Goal: Transaction & Acquisition: Purchase product/service

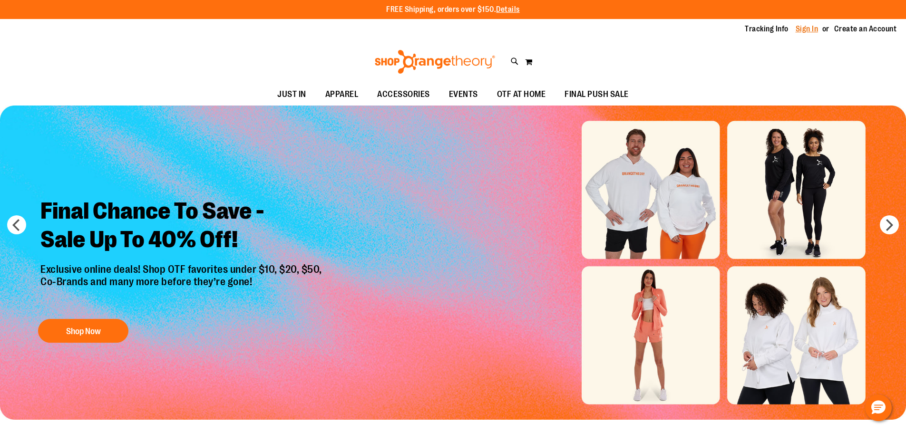
type input "**********"
click at [808, 29] on link "Sign In" at bounding box center [807, 29] width 23 height 10
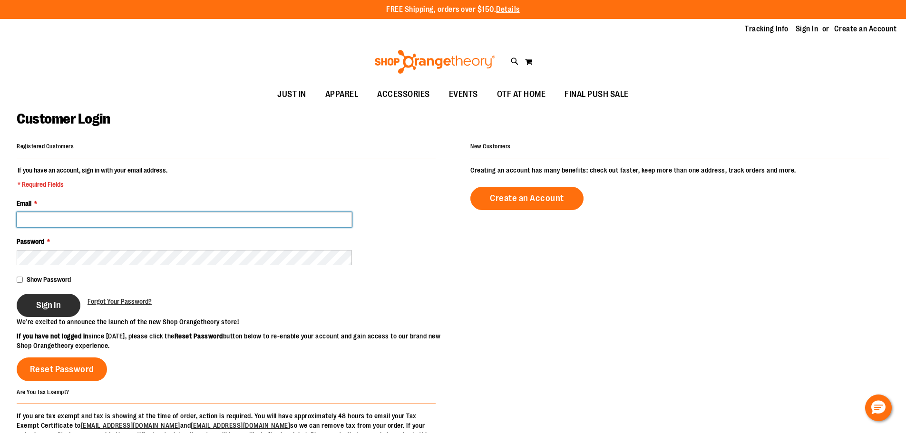
type input "**********"
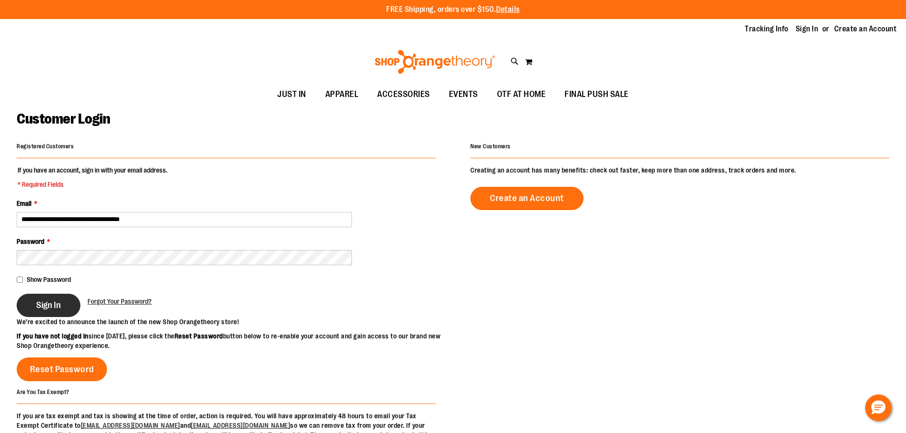
type input "**********"
click at [44, 302] on span "Sign In" at bounding box center [48, 305] width 25 height 10
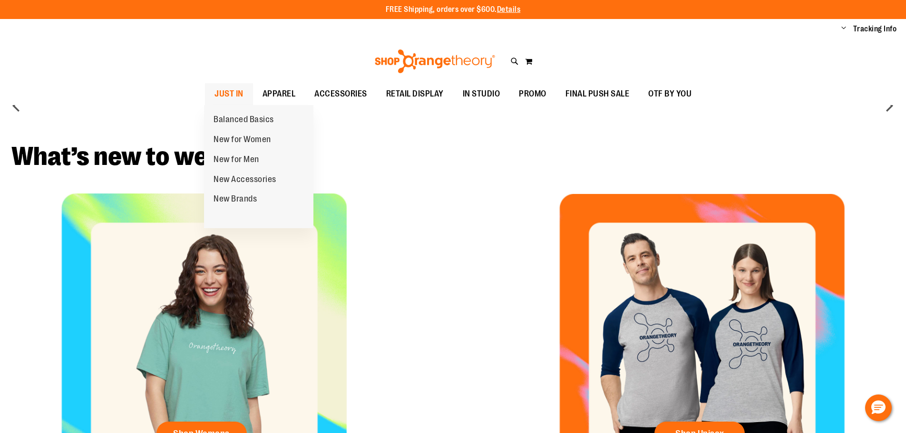
type input "**********"
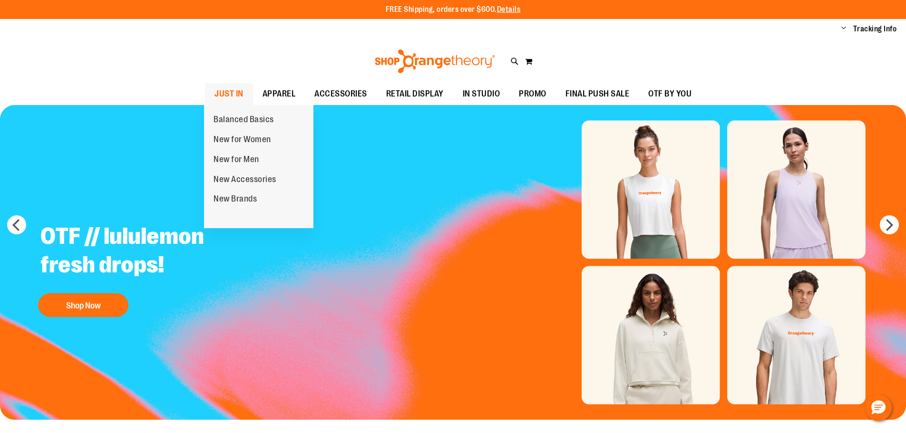
click at [232, 90] on span "JUST IN" at bounding box center [229, 93] width 29 height 21
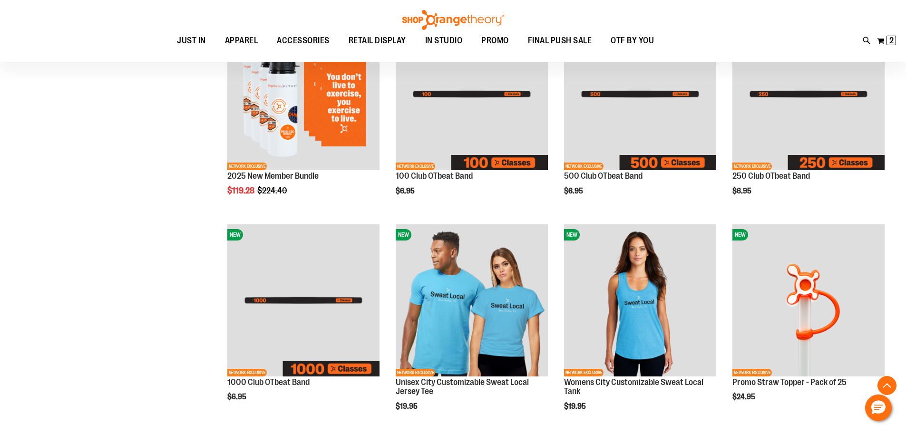
scroll to position [381, 0]
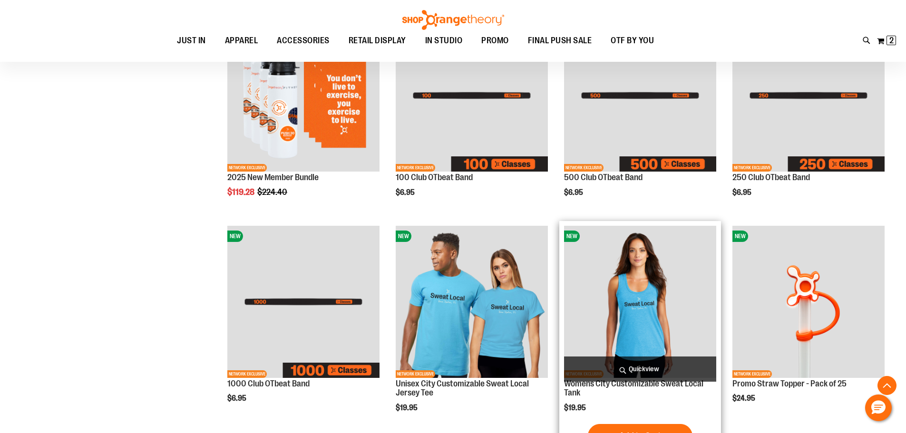
type input "**********"
click at [644, 304] on img "product" at bounding box center [640, 302] width 152 height 152
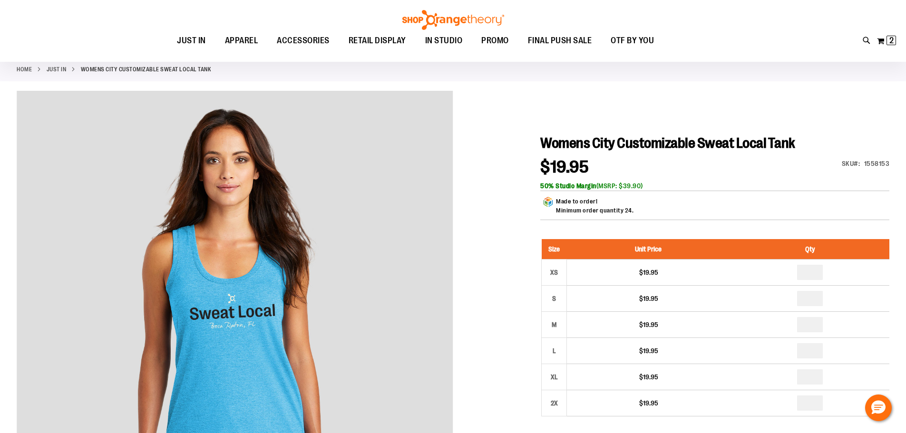
scroll to position [95, 0]
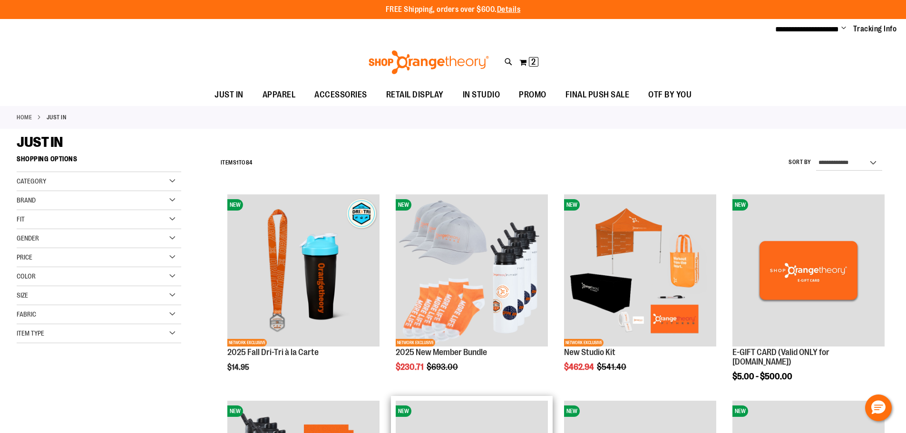
scroll to position [381, 0]
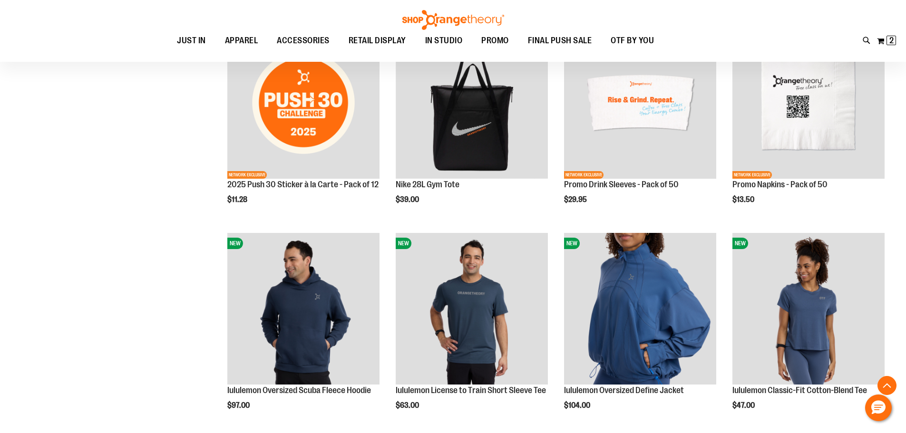
scroll to position [1618, 0]
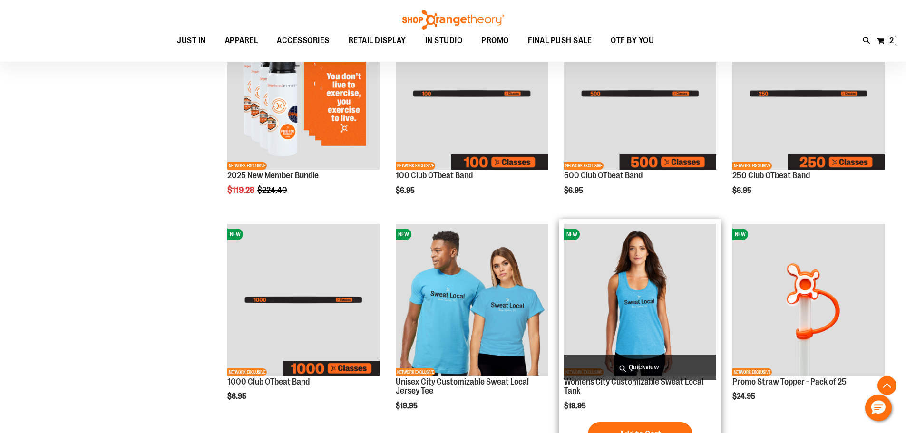
scroll to position [381, 0]
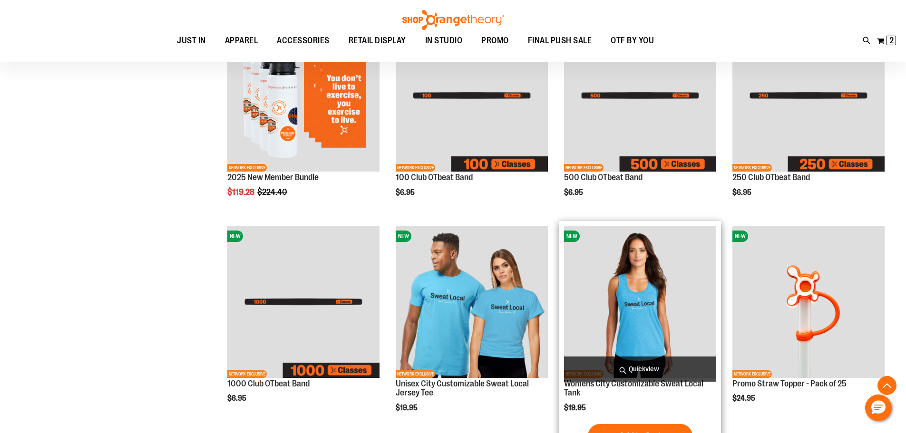
type input "**********"
click at [649, 301] on img "product" at bounding box center [640, 302] width 152 height 152
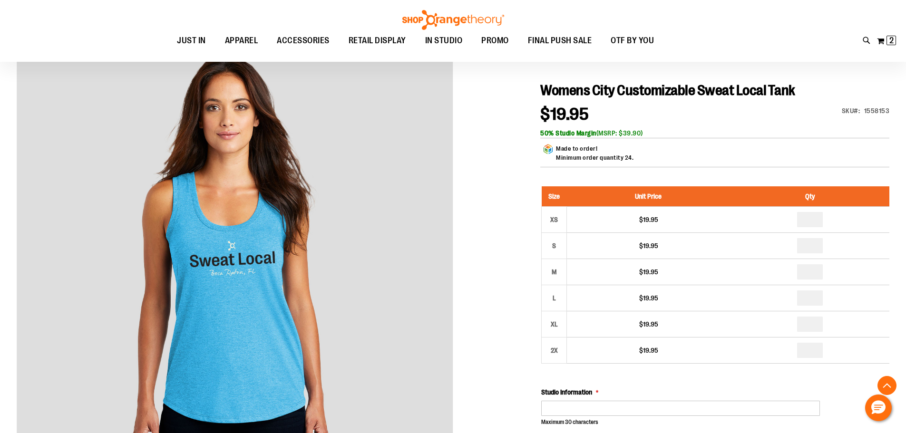
scroll to position [95, 0]
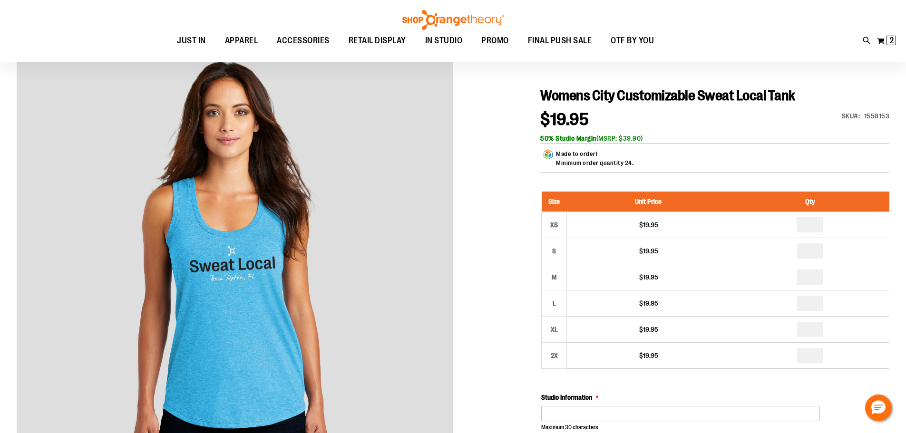
type input "**********"
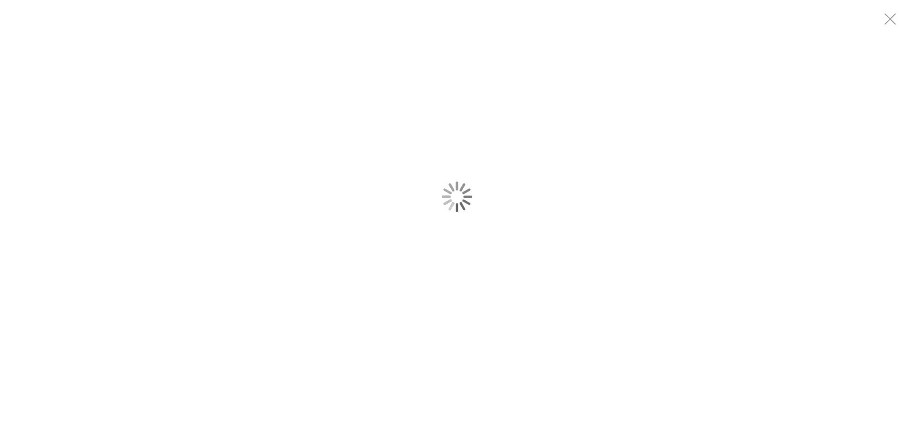
scroll to position [0, 0]
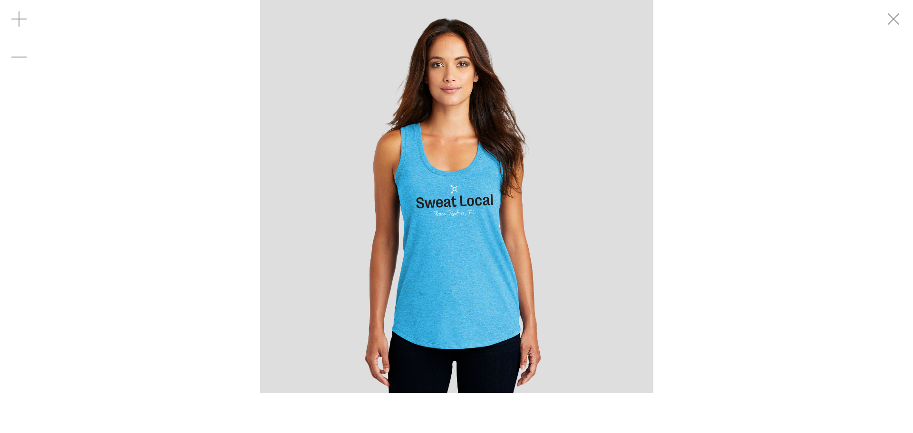
click at [567, 214] on img "carousel" at bounding box center [456, 196] width 393 height 393
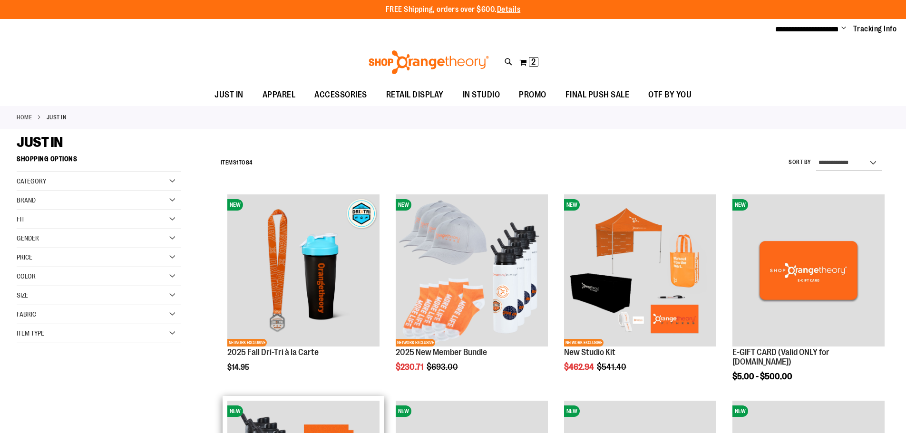
scroll to position [381, 0]
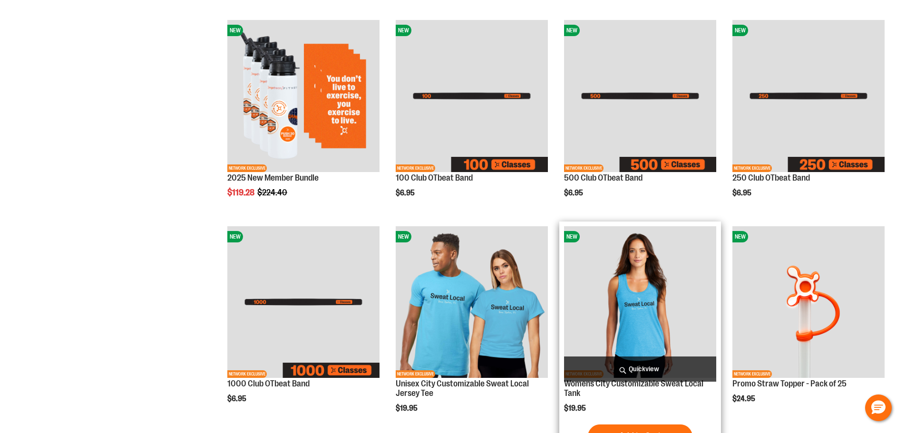
type input "**********"
click at [634, 320] on img "product" at bounding box center [640, 302] width 152 height 152
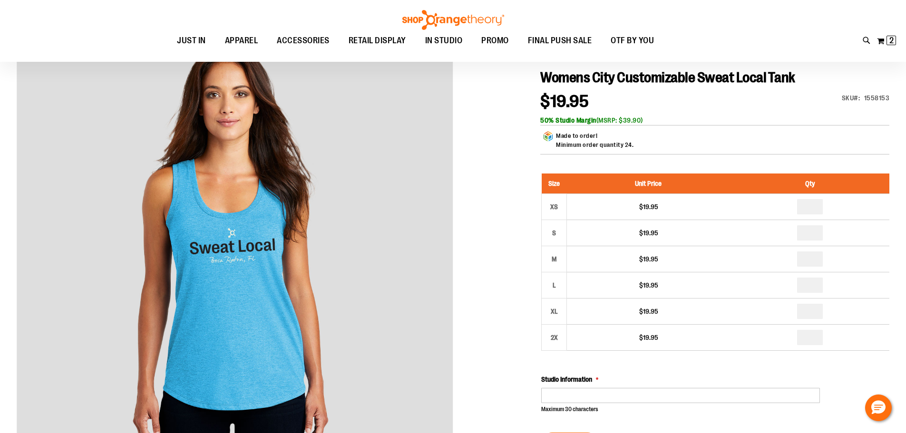
scroll to position [95, 0]
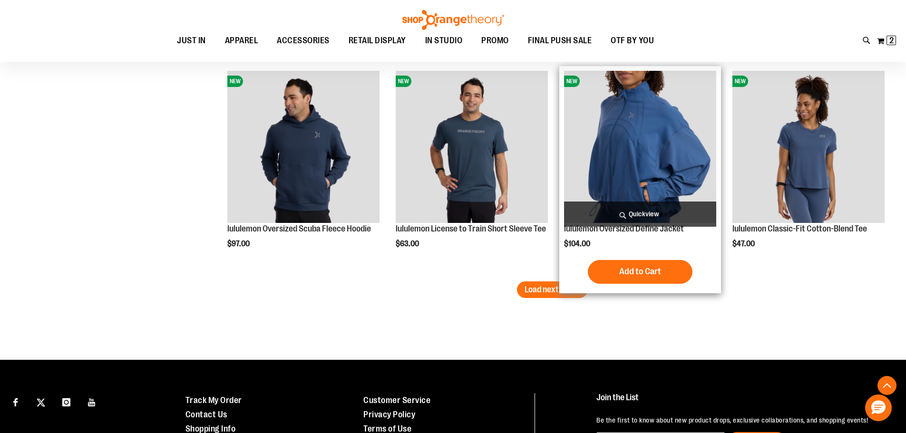
scroll to position [1855, 0]
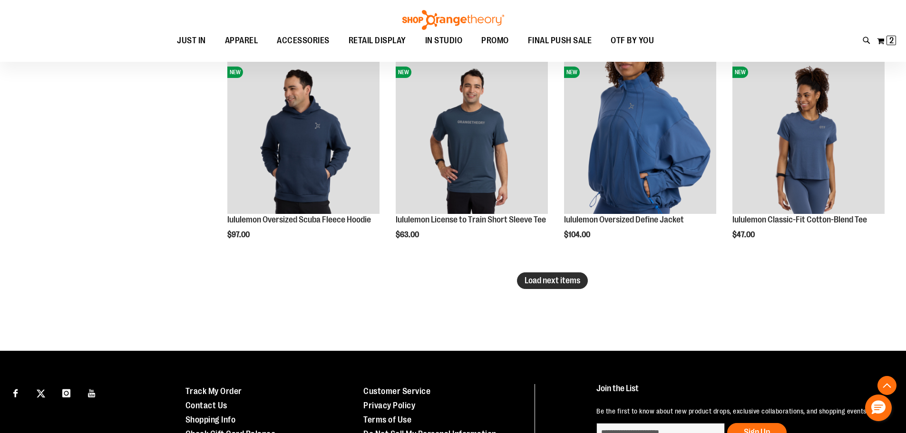
type input "**********"
click at [546, 282] on span "Load next items" at bounding box center [553, 281] width 56 height 10
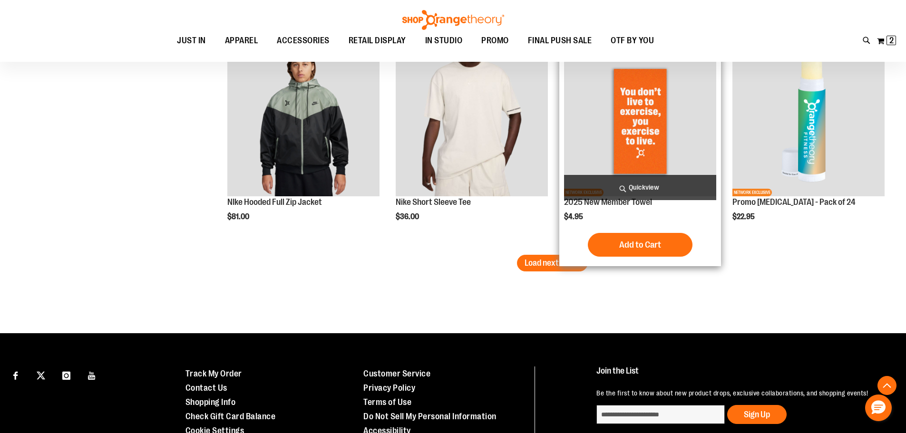
scroll to position [2569, 0]
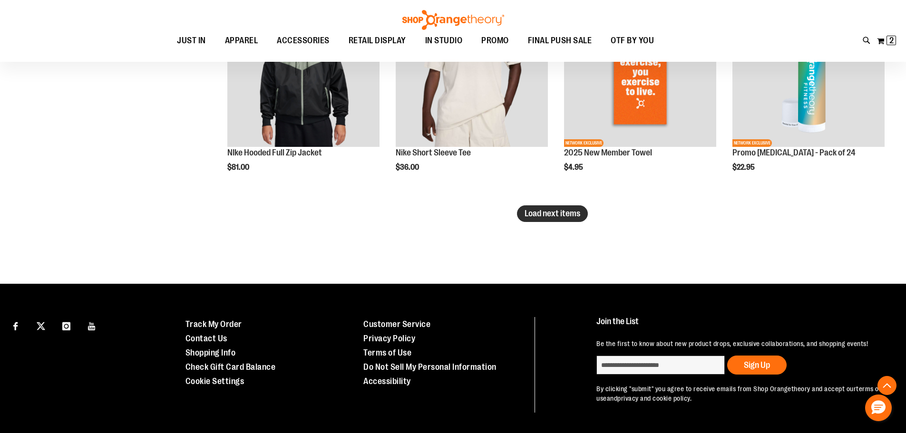
click at [549, 216] on span "Load next items" at bounding box center [553, 214] width 56 height 10
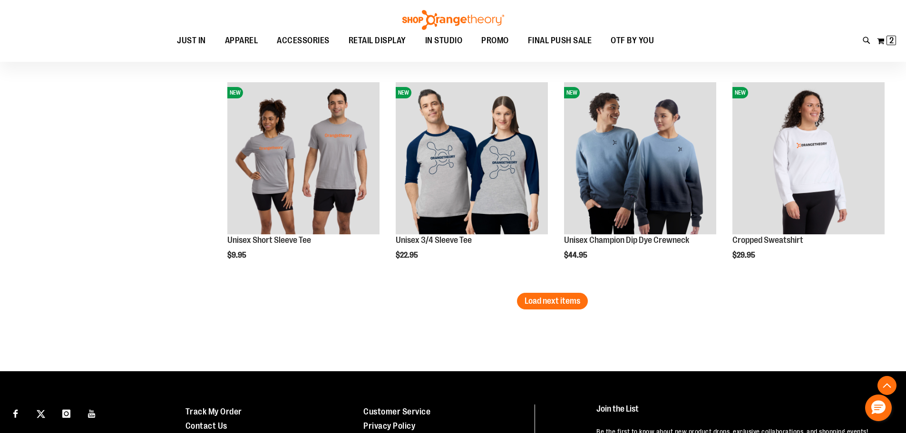
scroll to position [3140, 0]
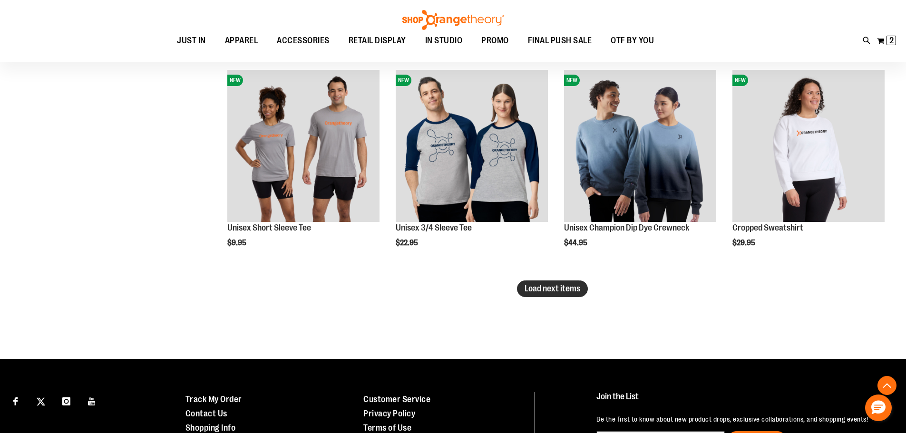
click at [551, 285] on span "Load next items" at bounding box center [553, 289] width 56 height 10
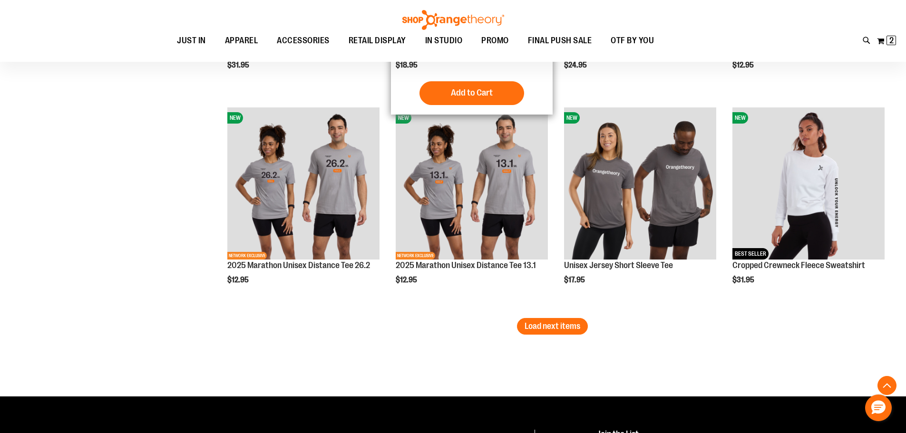
scroll to position [3758, 0]
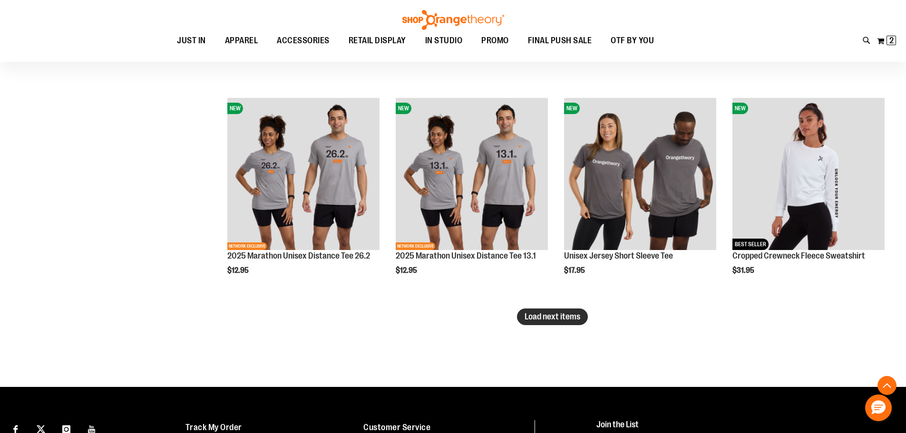
click at [541, 316] on span "Load next items" at bounding box center [553, 317] width 56 height 10
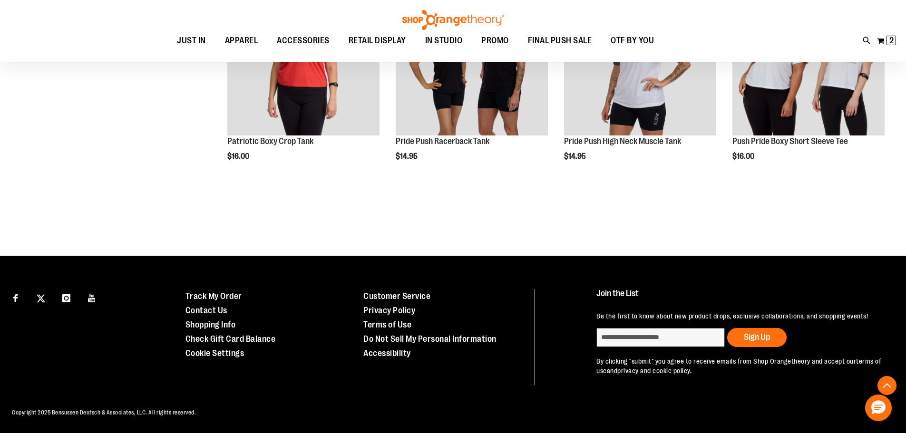
scroll to position [4377, 0]
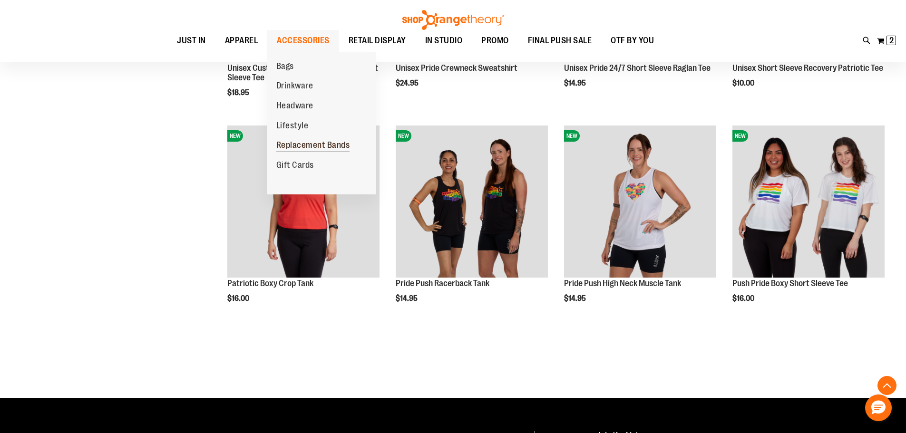
click at [303, 148] on span "Replacement Bands" at bounding box center [313, 146] width 74 height 12
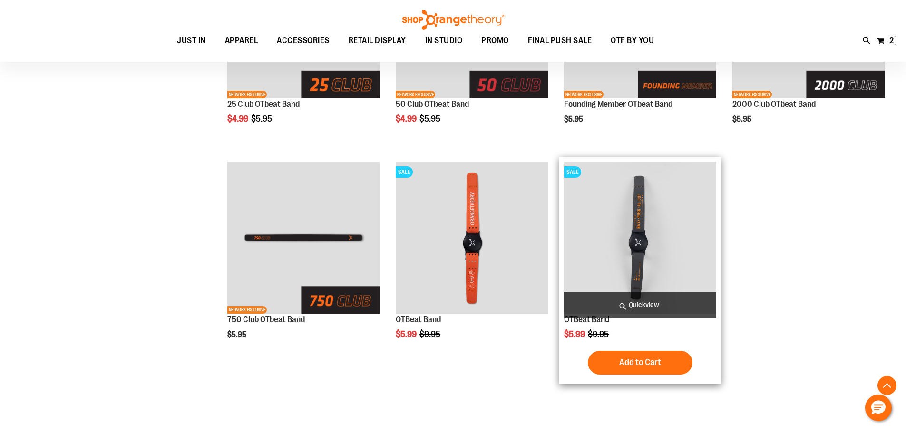
scroll to position [476, 0]
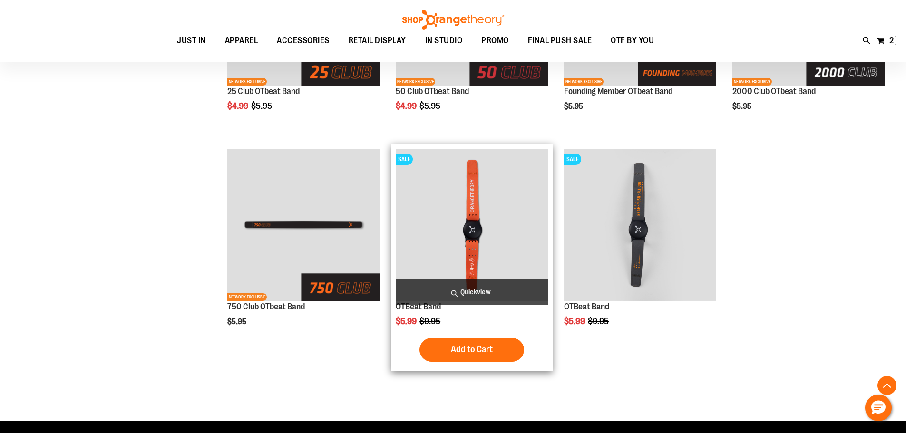
type input "**********"
click at [495, 254] on img "product" at bounding box center [472, 225] width 152 height 152
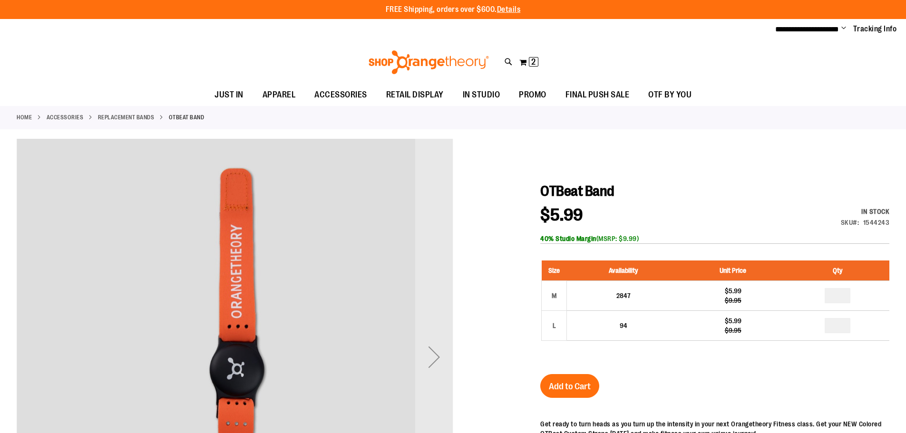
type input "**********"
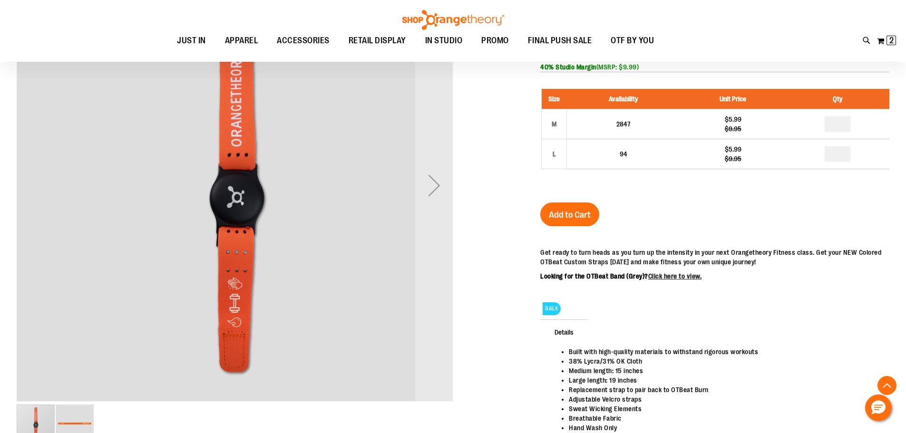
scroll to position [190, 0]
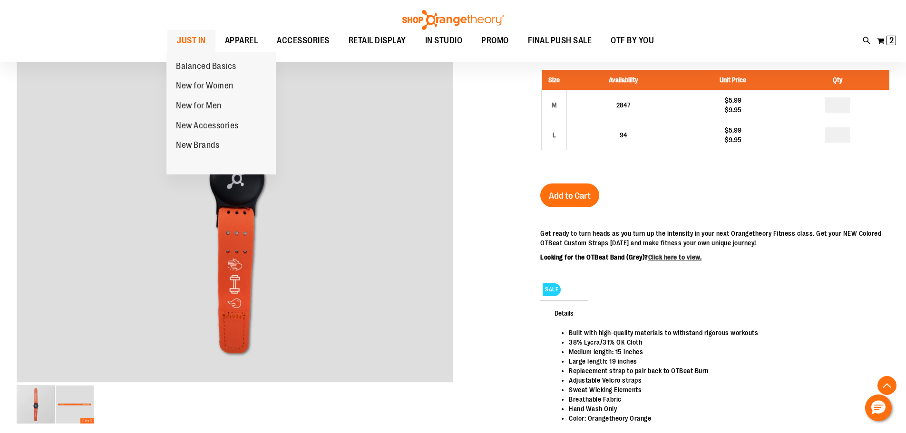
click at [193, 40] on span "JUST IN" at bounding box center [191, 40] width 29 height 21
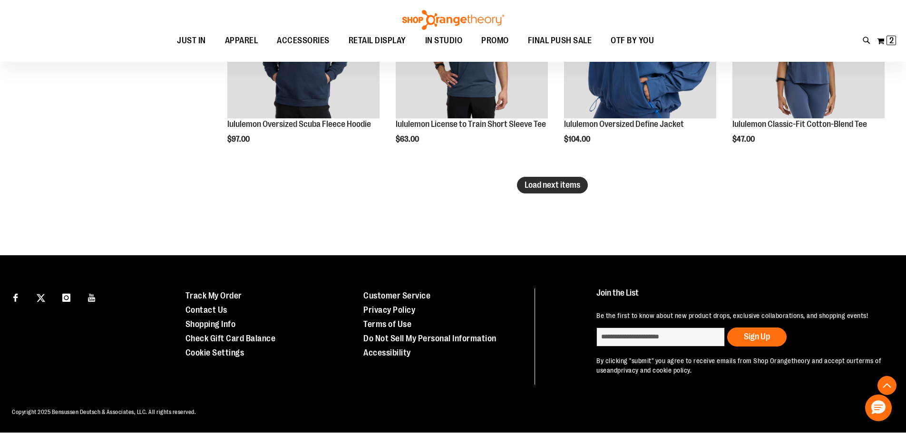
type input "**********"
click at [569, 190] on span "Load next items" at bounding box center [553, 185] width 56 height 10
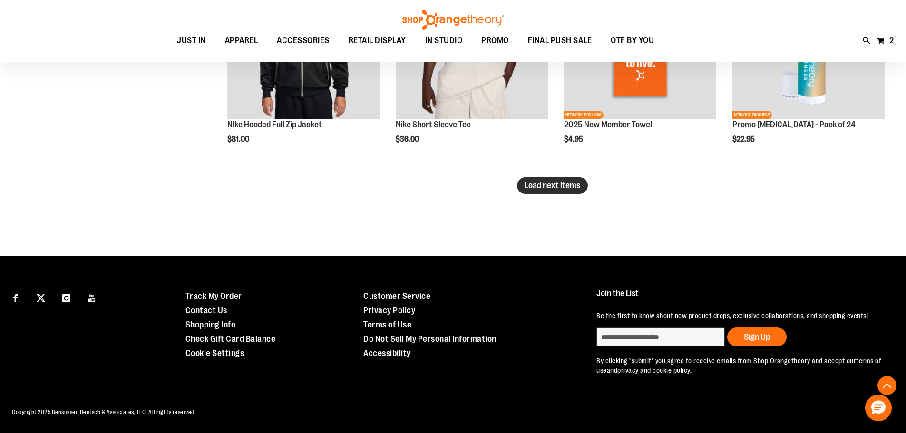
click at [560, 186] on span "Load next items" at bounding box center [553, 186] width 56 height 10
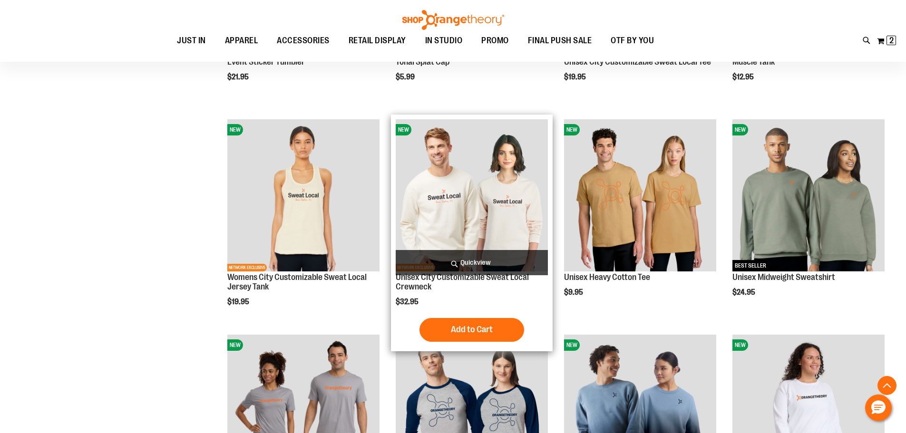
scroll to position [2883, 0]
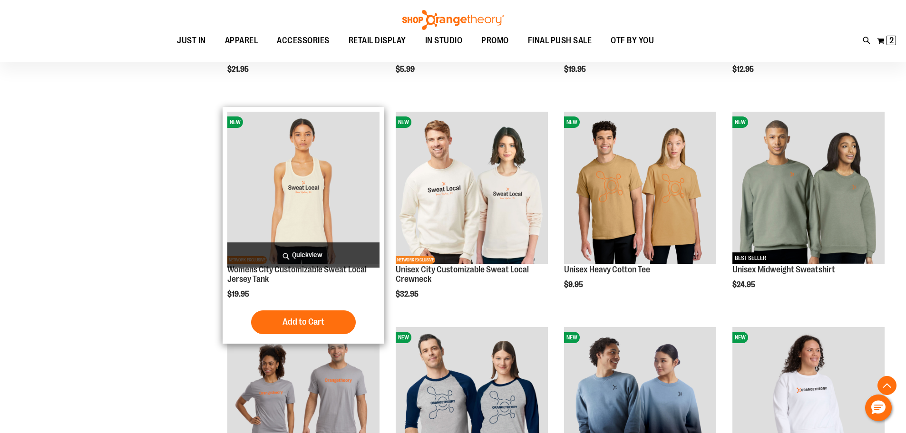
click at [306, 205] on img "product" at bounding box center [303, 188] width 152 height 152
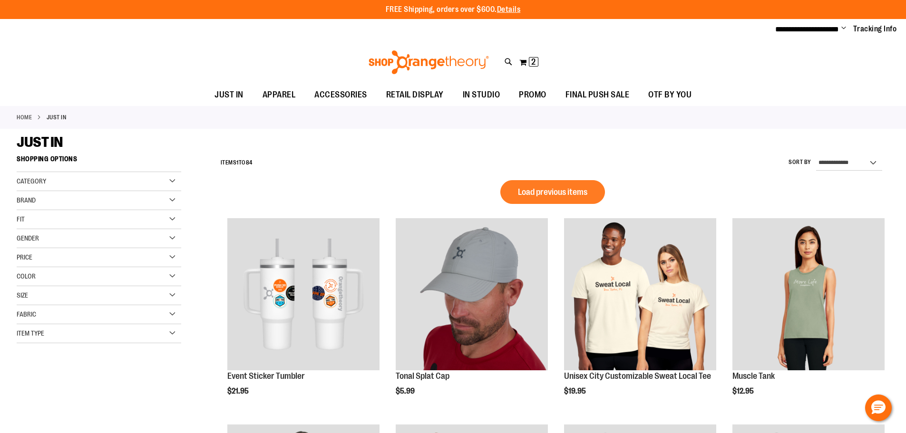
scroll to position [638, 0]
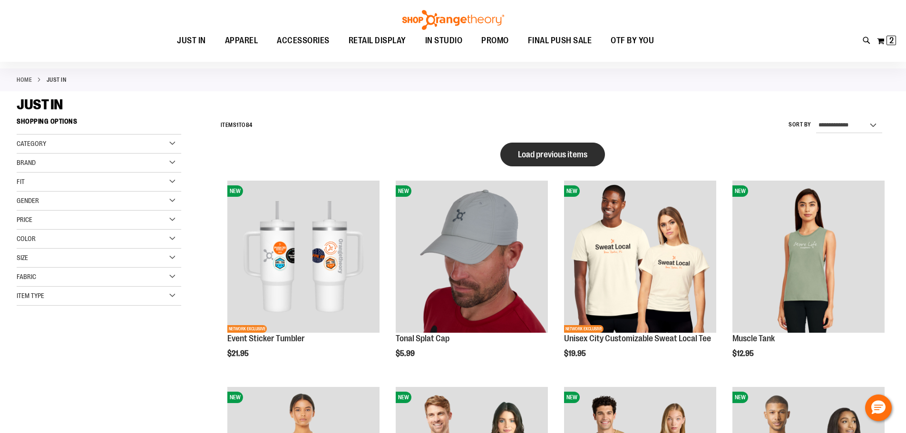
scroll to position [20, 0]
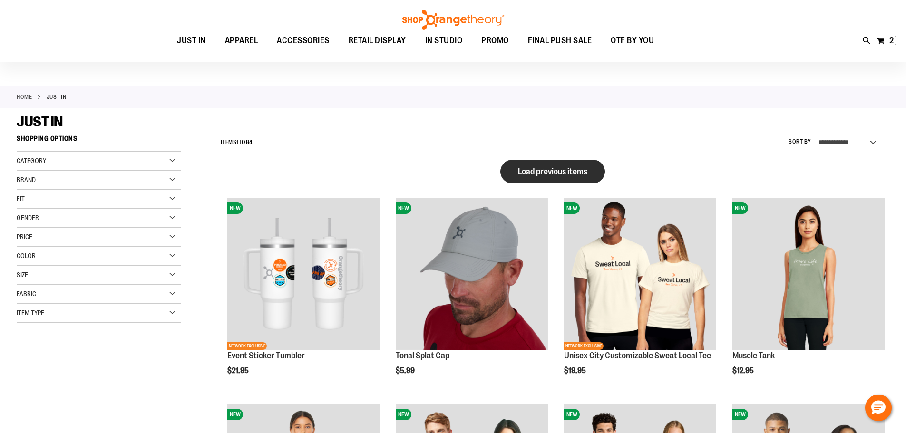
type input "**********"
click at [563, 175] on span "Load previous items" at bounding box center [552, 172] width 69 height 10
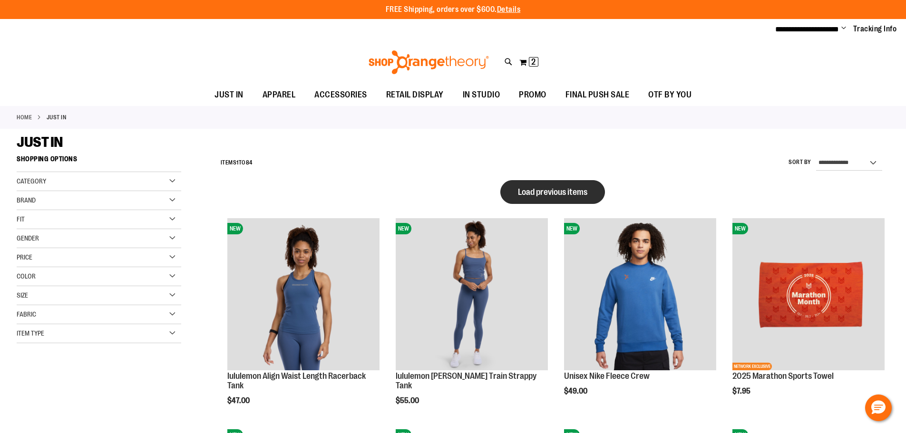
click at [557, 192] on span "Load previous items" at bounding box center [552, 192] width 69 height 10
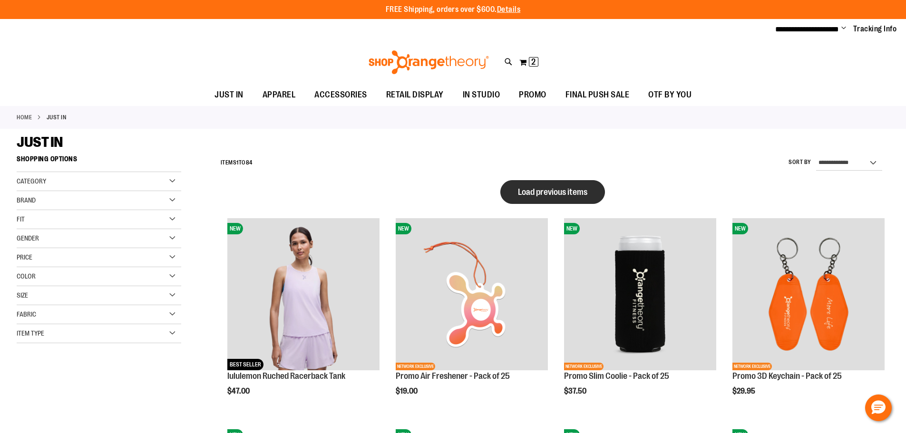
click at [534, 195] on span "Load previous items" at bounding box center [552, 192] width 69 height 10
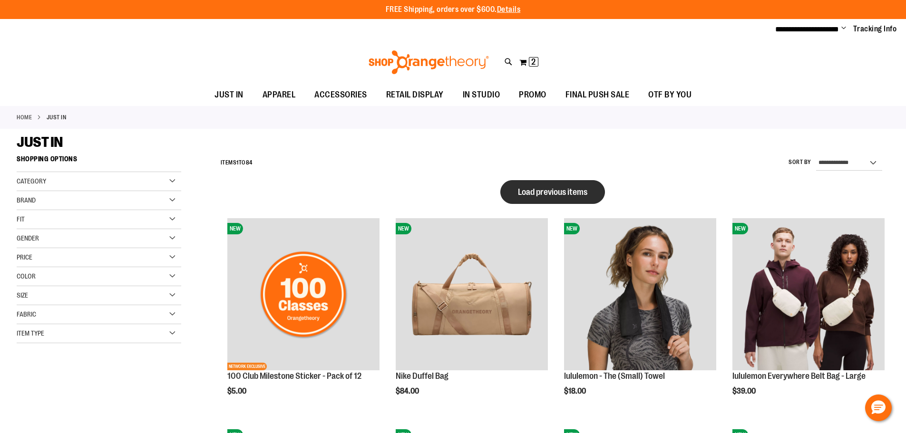
click at [555, 191] on span "Load previous items" at bounding box center [552, 192] width 69 height 10
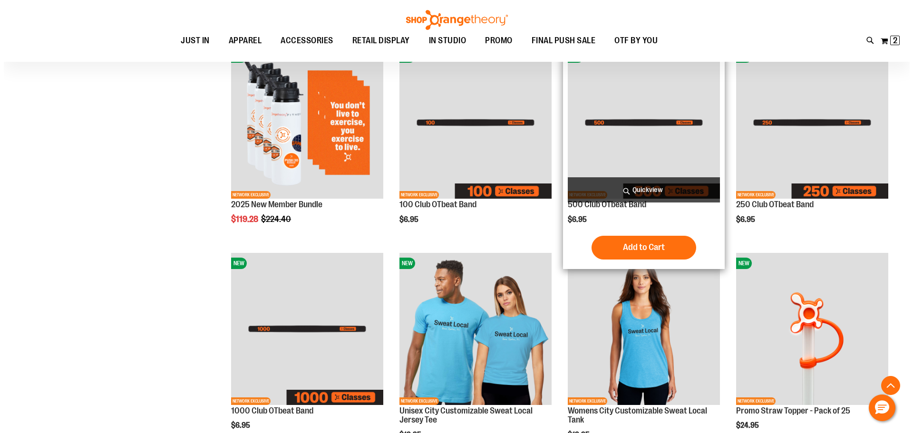
scroll to position [428, 0]
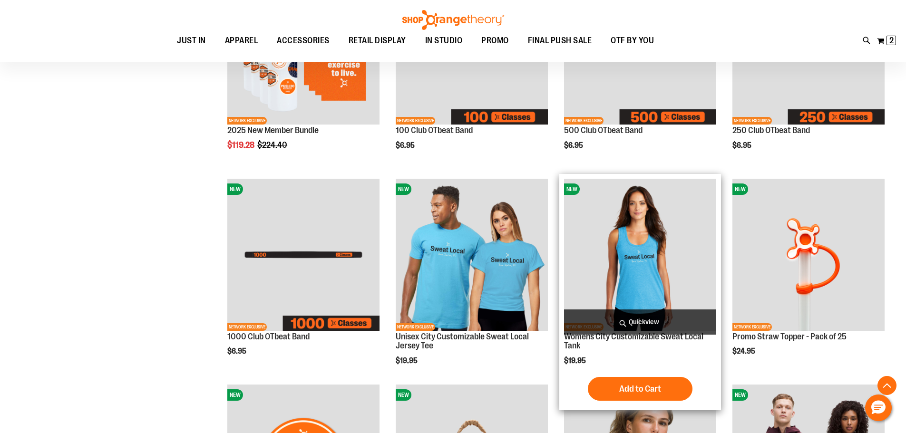
click at [646, 318] on span "Quickview" at bounding box center [640, 322] width 152 height 25
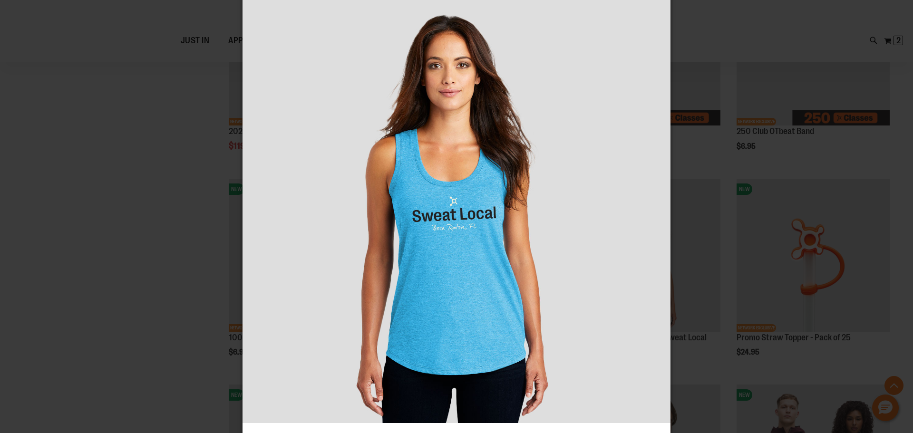
scroll to position [143, 0]
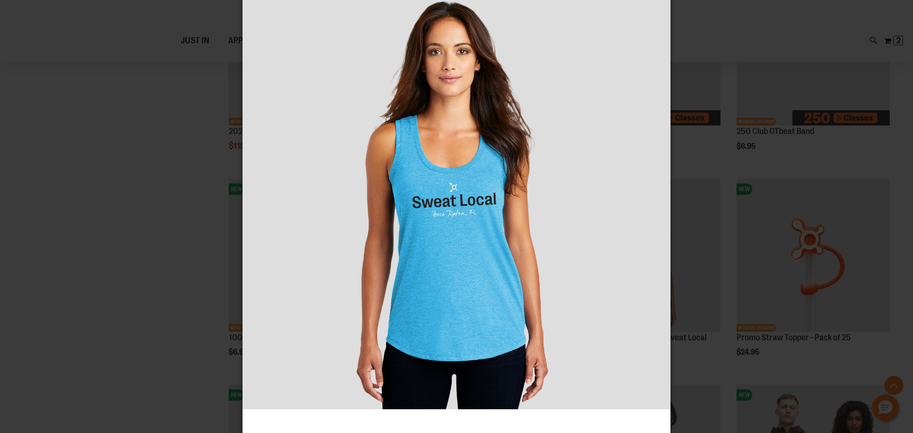
click at [476, 254] on img "carousel" at bounding box center [457, 195] width 428 height 428
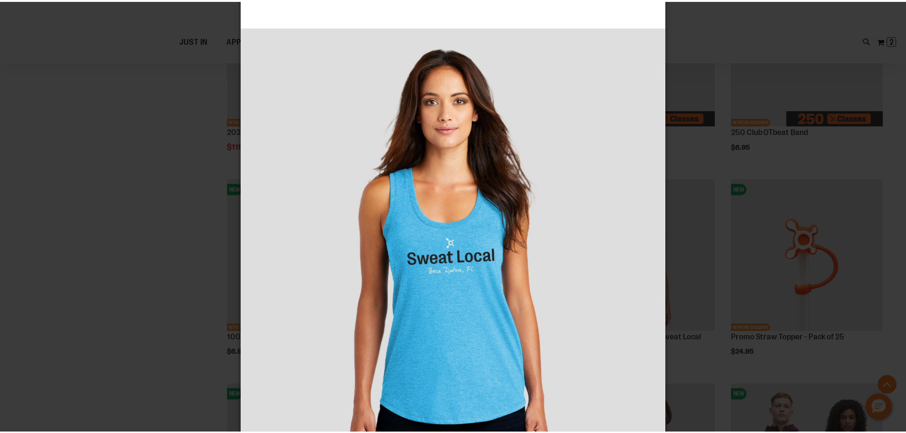
scroll to position [0, 0]
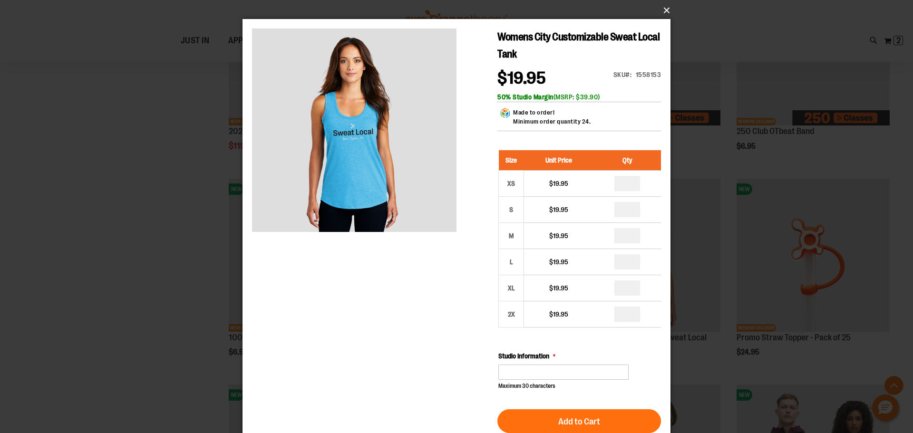
click at [667, 11] on button "×" at bounding box center [459, 10] width 428 height 21
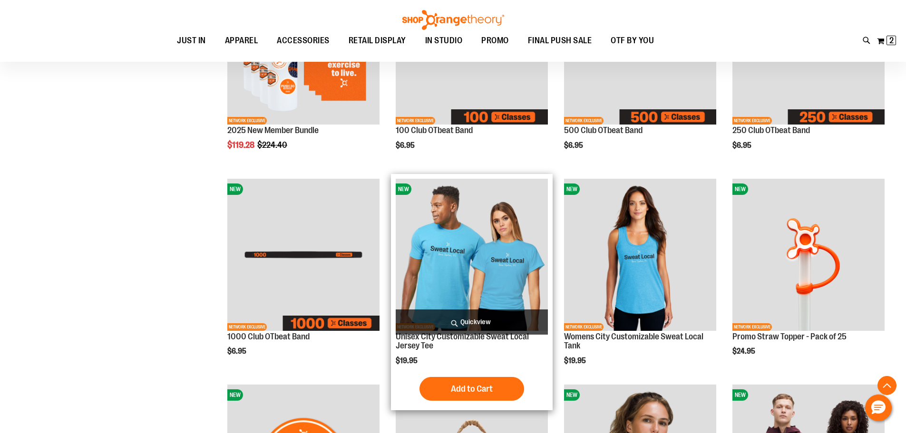
click at [488, 267] on img "product" at bounding box center [472, 255] width 152 height 152
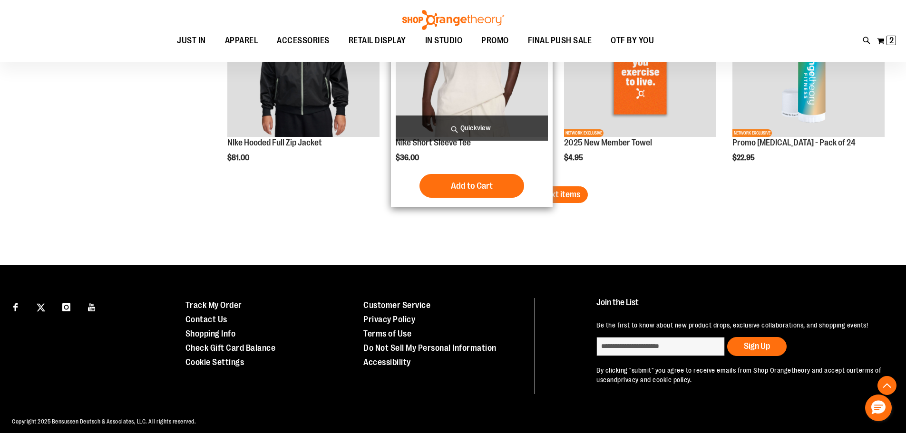
scroll to position [1756, 0]
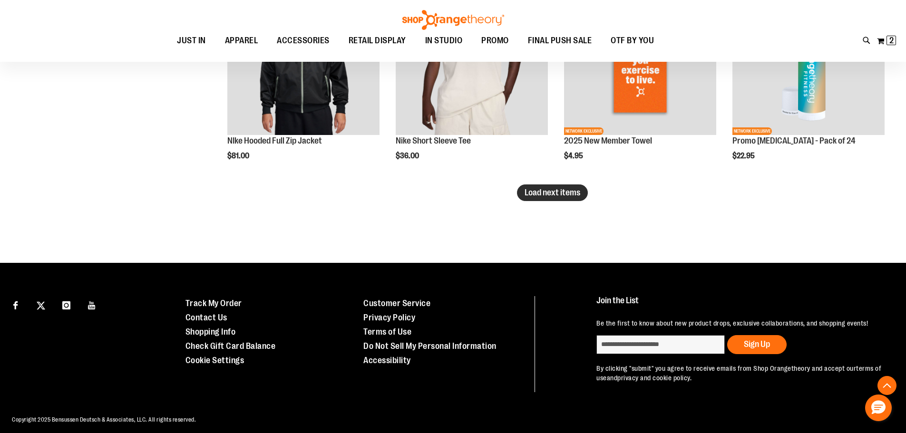
type input "**********"
click at [546, 190] on span "Load next items" at bounding box center [553, 193] width 56 height 10
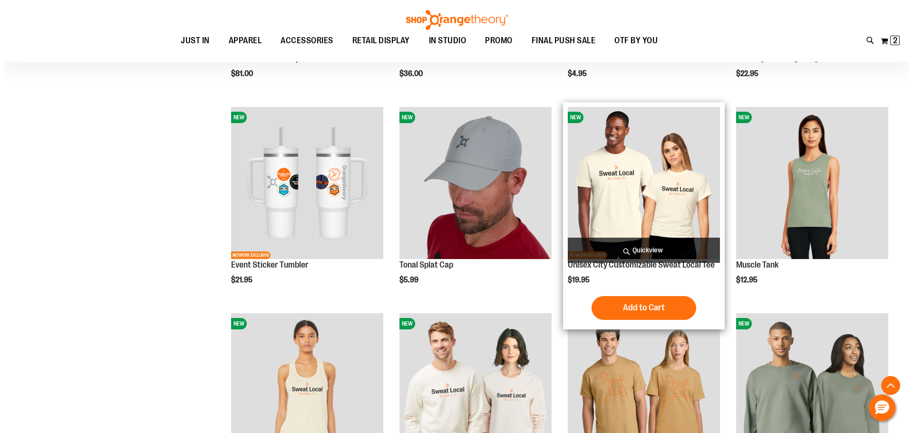
scroll to position [1851, 0]
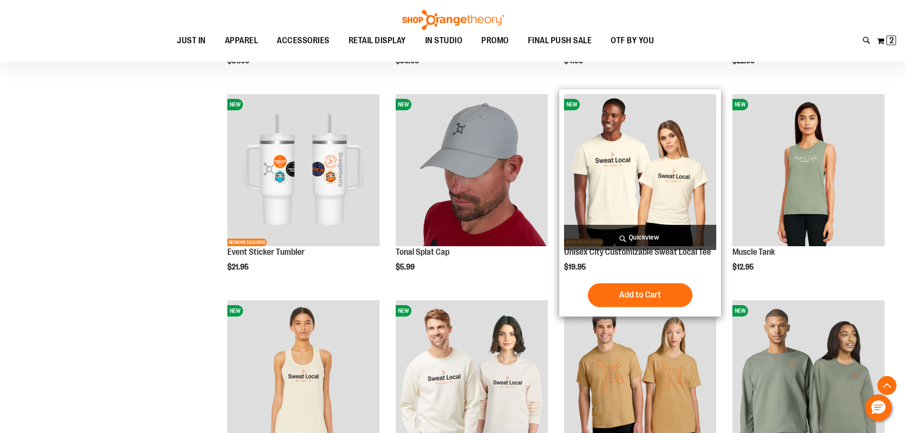
click at [628, 230] on span "Quickview" at bounding box center [640, 237] width 152 height 25
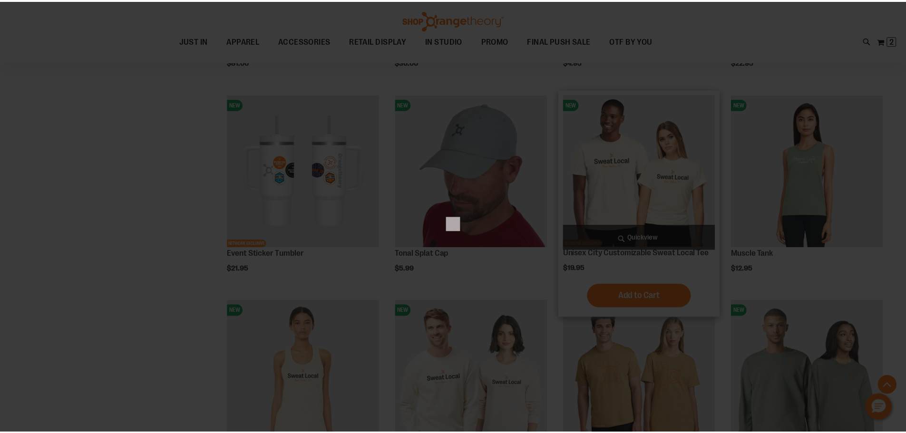
scroll to position [0, 0]
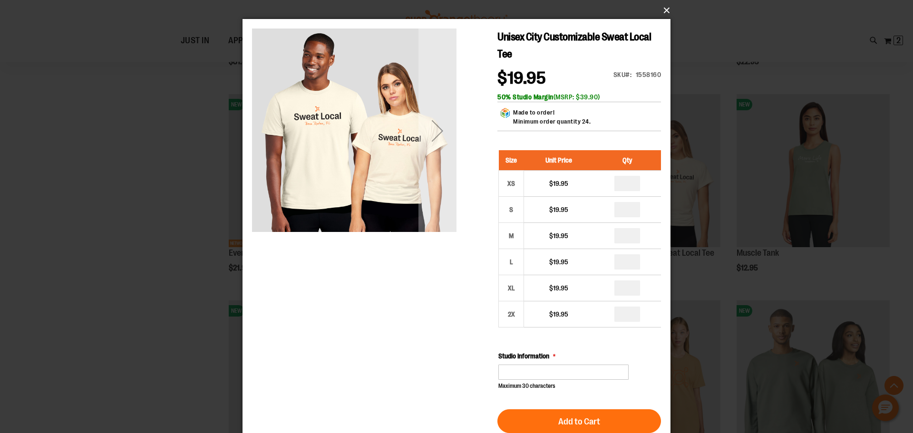
click at [664, 10] on button "×" at bounding box center [459, 10] width 428 height 21
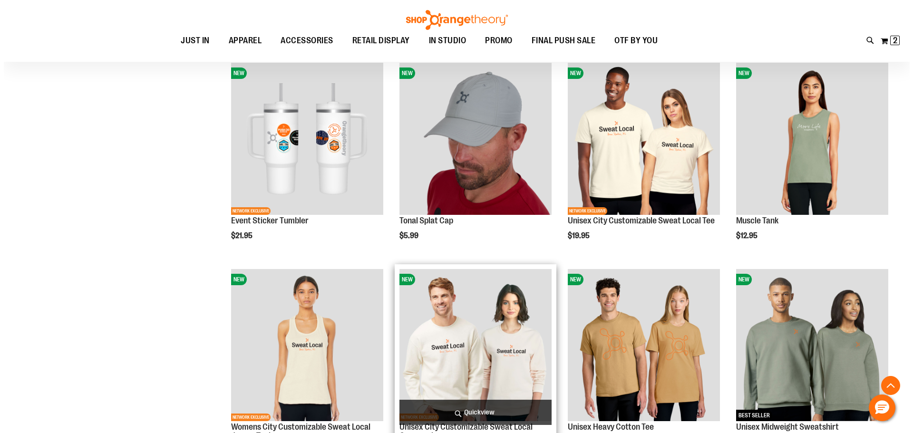
scroll to position [1899, 0]
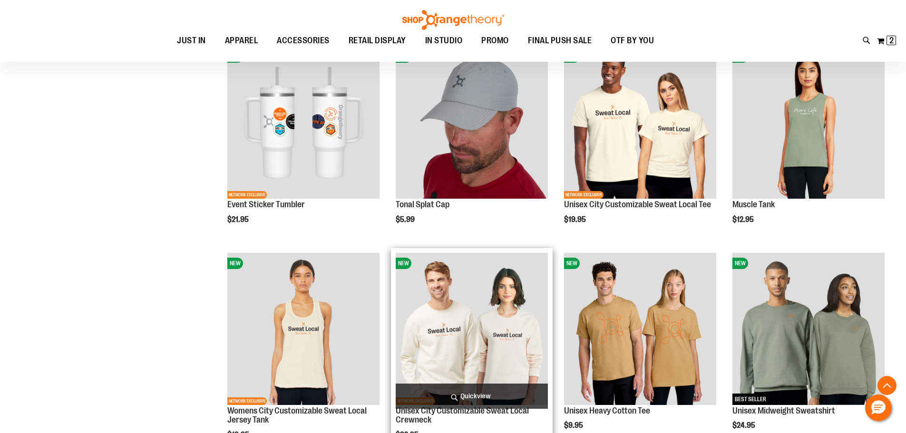
click at [467, 391] on span "Quickview" at bounding box center [472, 396] width 152 height 25
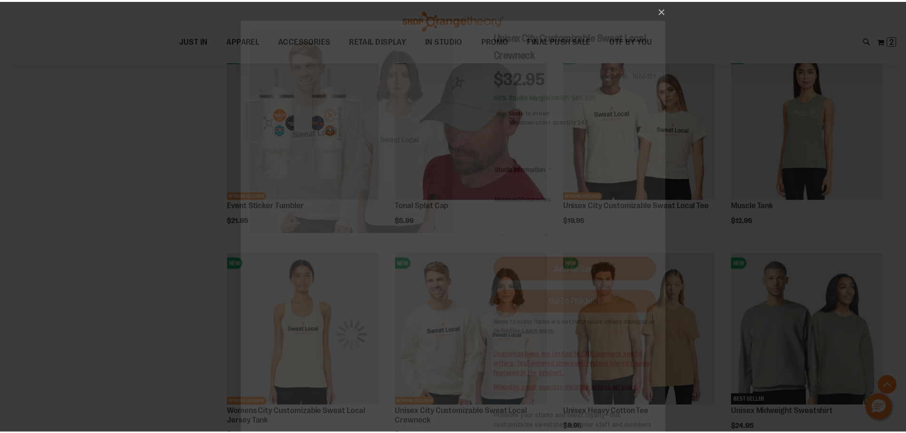
scroll to position [0, 0]
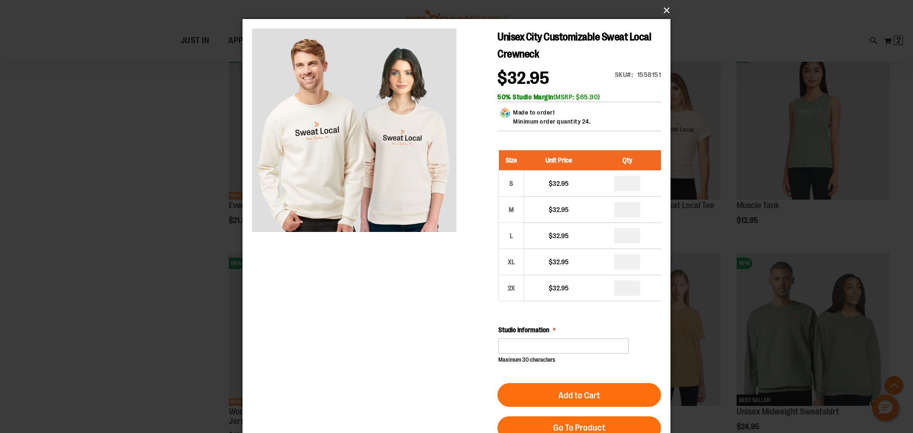
click at [663, 11] on button "×" at bounding box center [459, 10] width 428 height 21
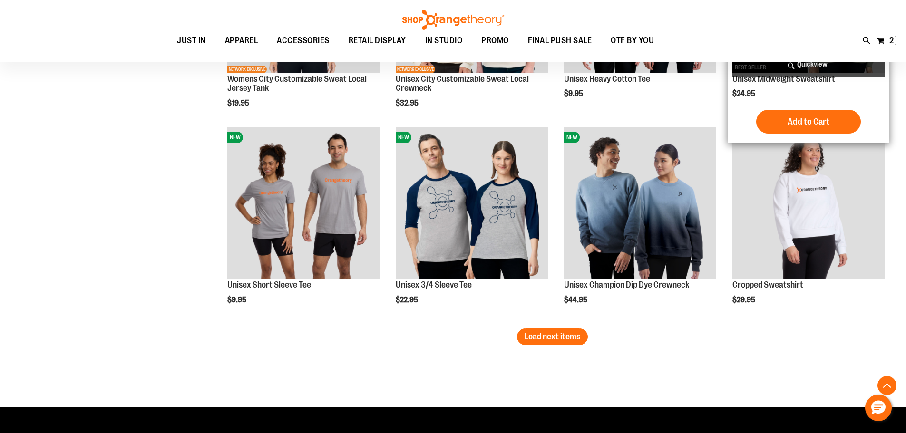
scroll to position [2232, 0]
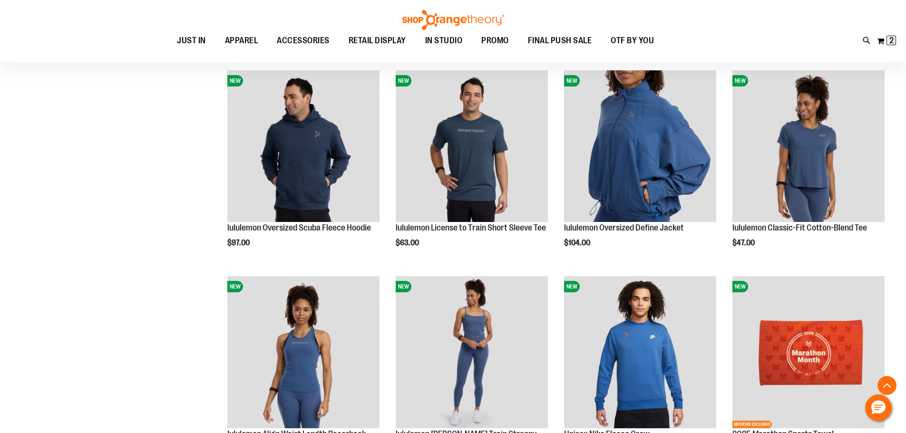
scroll to position [1042, 0]
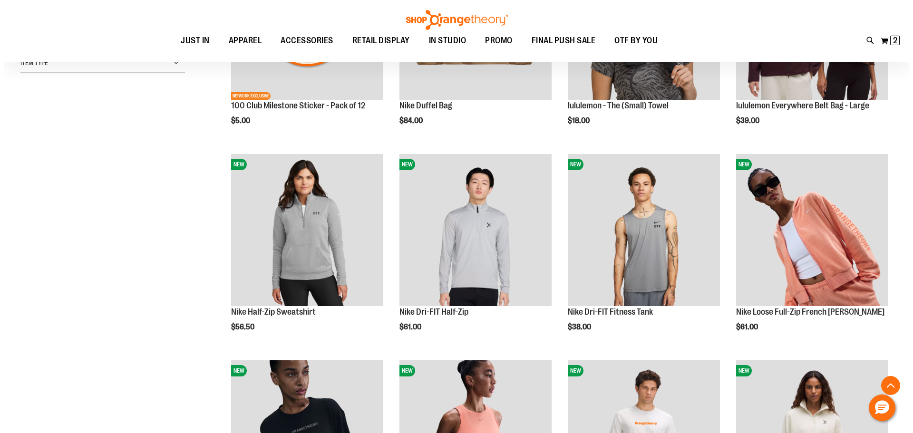
scroll to position [189, 0]
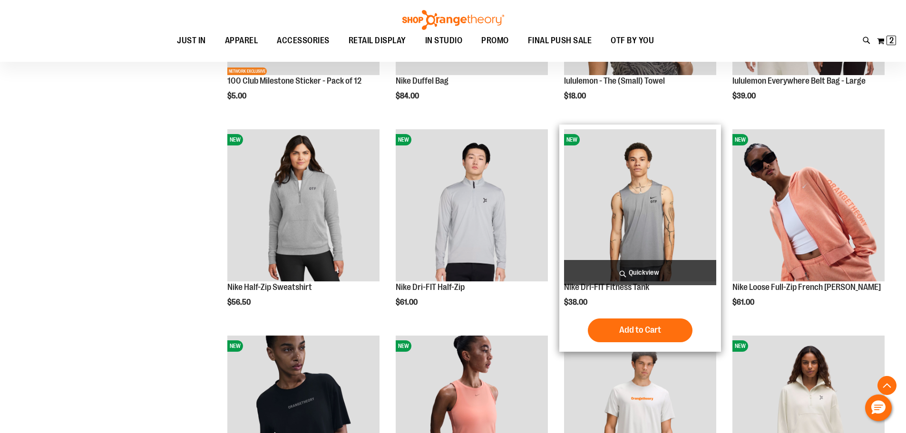
click at [663, 273] on span "Quickview" at bounding box center [640, 272] width 152 height 25
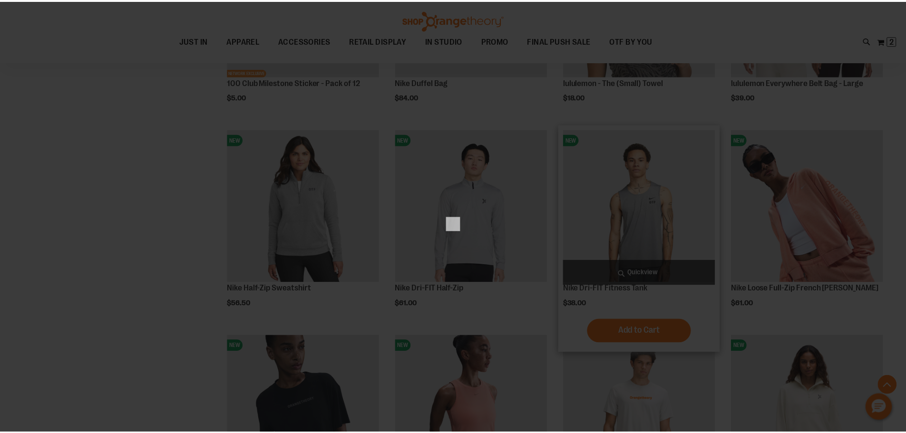
scroll to position [0, 0]
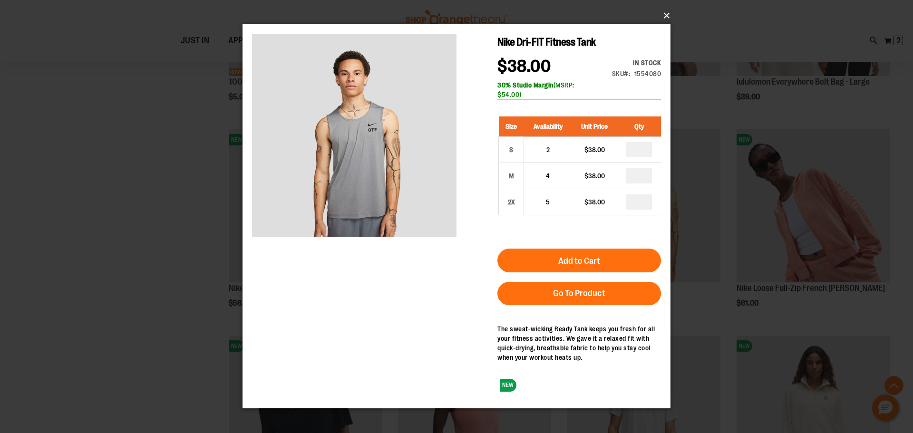
click at [666, 16] on button "×" at bounding box center [459, 15] width 428 height 21
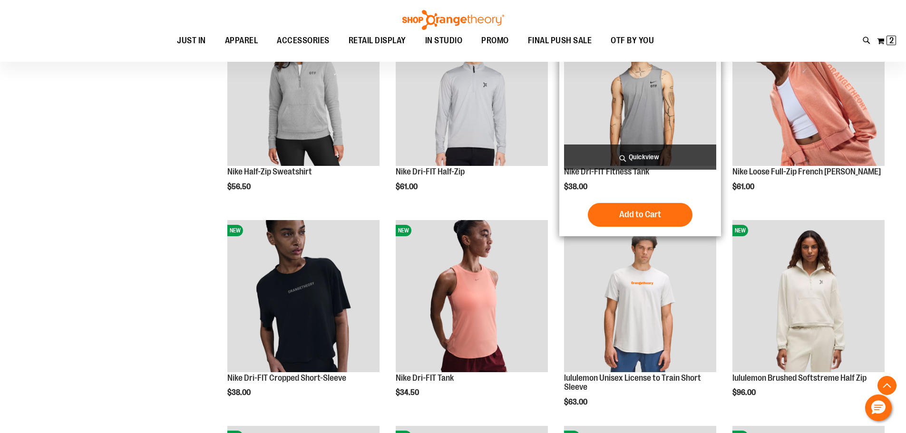
scroll to position [332, 0]
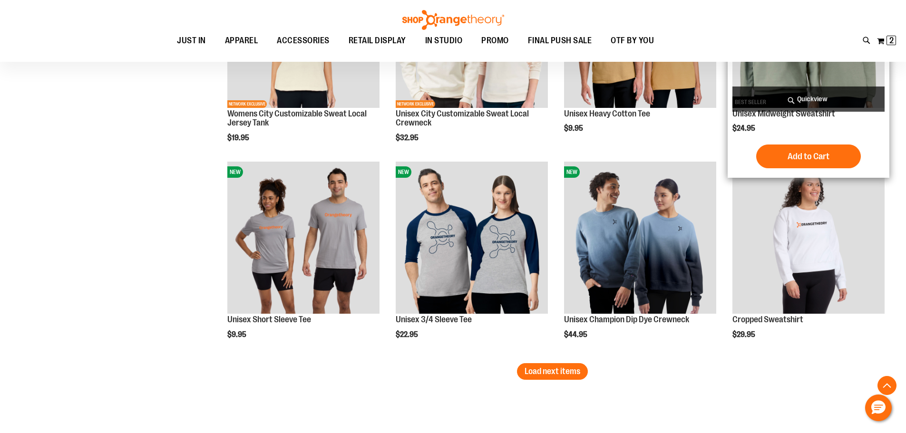
scroll to position [2235, 0]
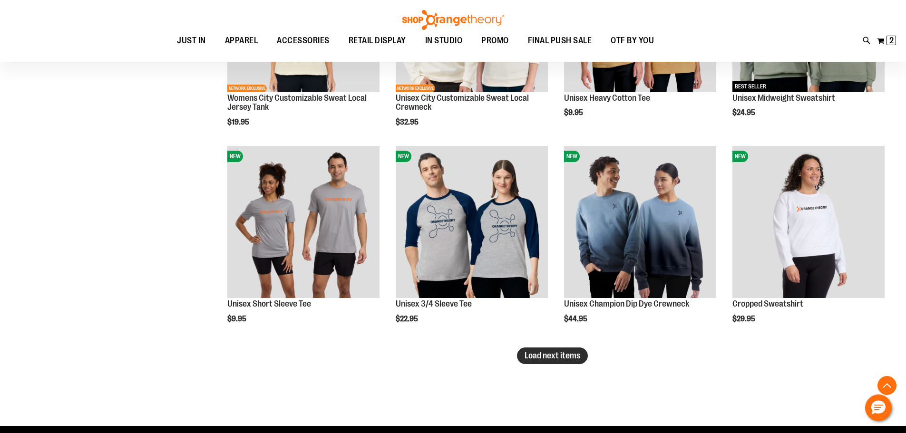
click at [551, 354] on span "Load next items" at bounding box center [553, 356] width 56 height 10
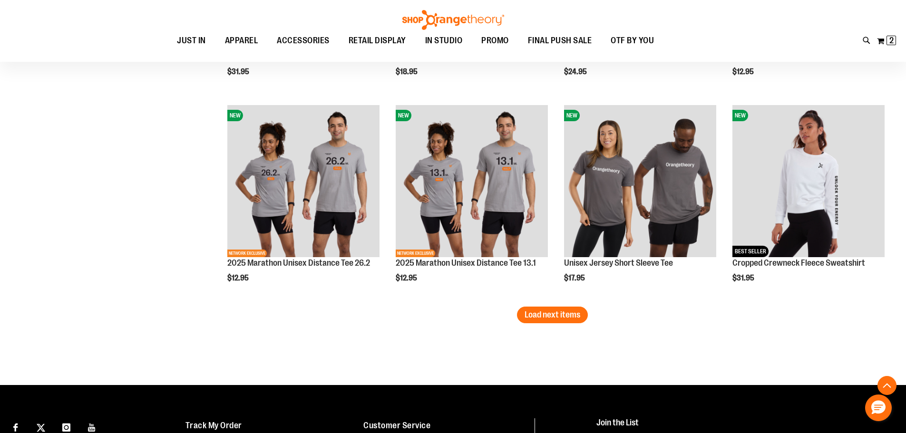
scroll to position [2902, 0]
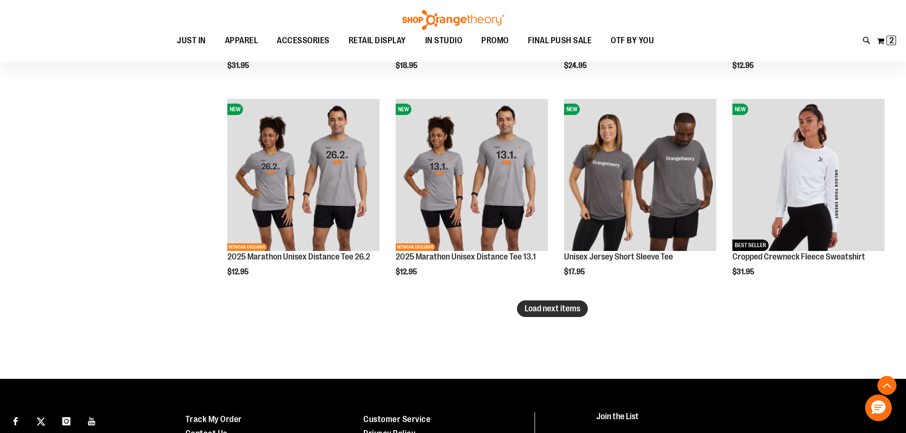
click at [563, 306] on span "Load next items" at bounding box center [553, 309] width 56 height 10
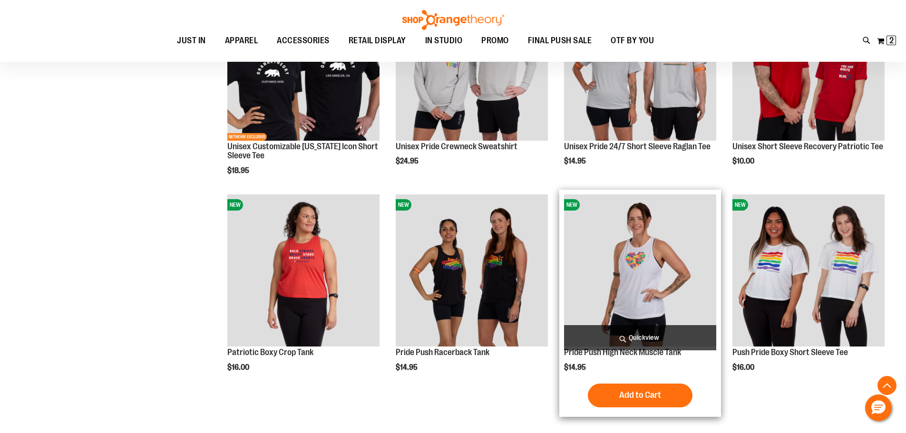
scroll to position [3472, 0]
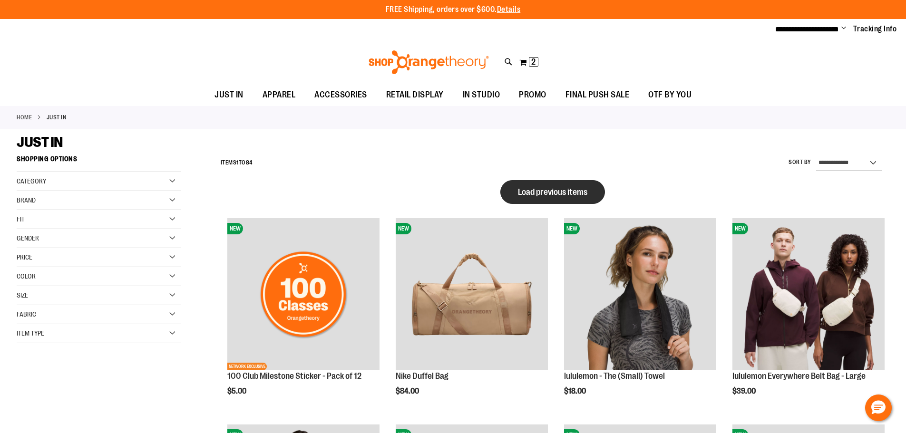
click at [576, 194] on span "Load previous items" at bounding box center [552, 192] width 69 height 10
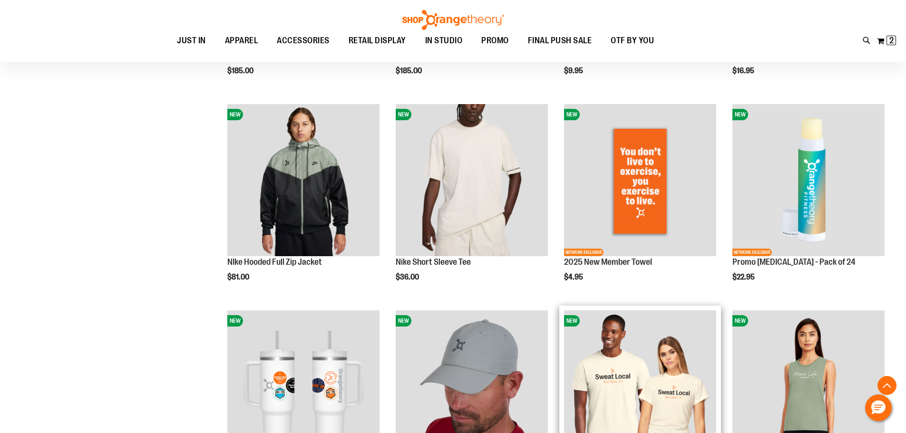
scroll to position [2378, 0]
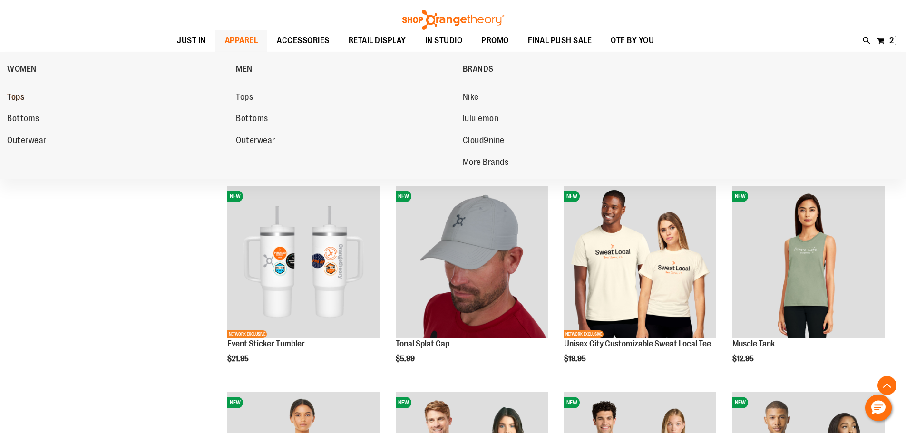
click at [14, 96] on span "Tops" at bounding box center [15, 98] width 17 height 12
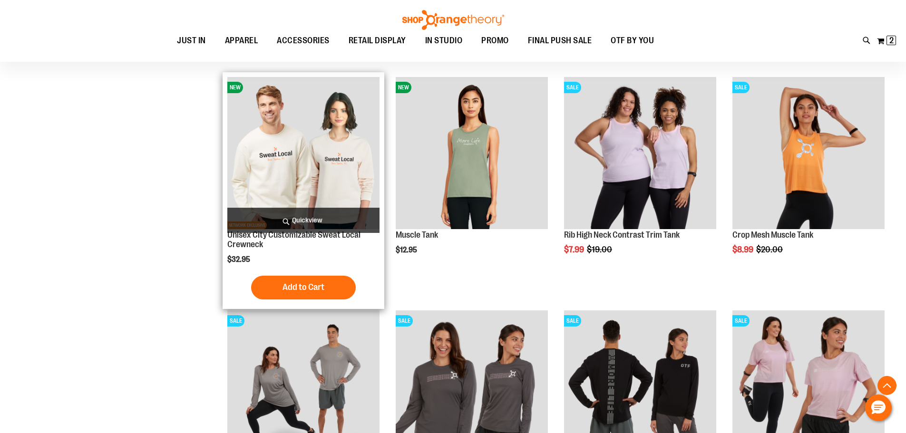
scroll to position [380, 0]
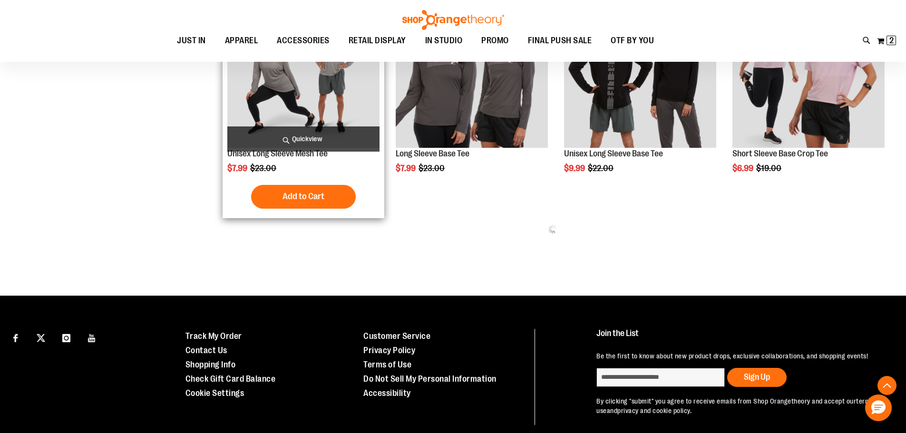
scroll to position [666, 0]
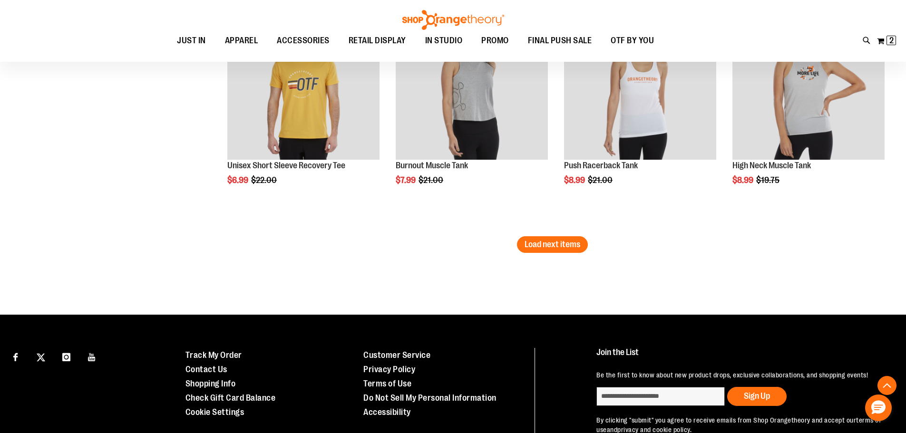
scroll to position [2072, 0]
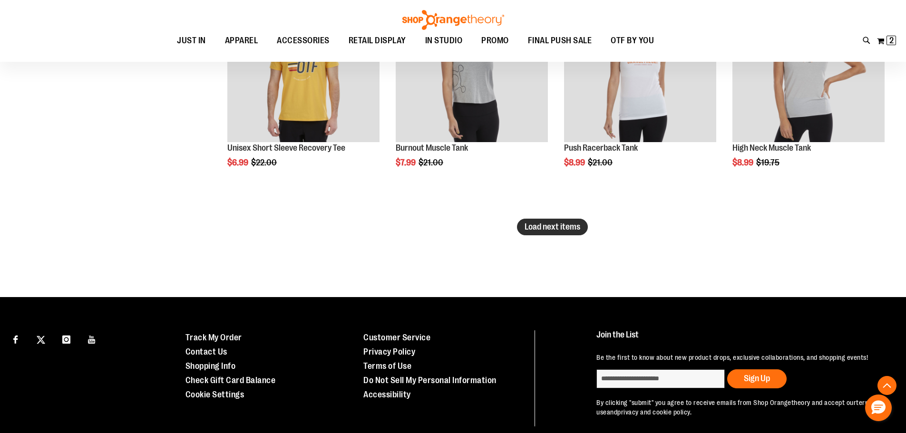
type input "**********"
click at [541, 226] on span "Load next items" at bounding box center [553, 227] width 56 height 10
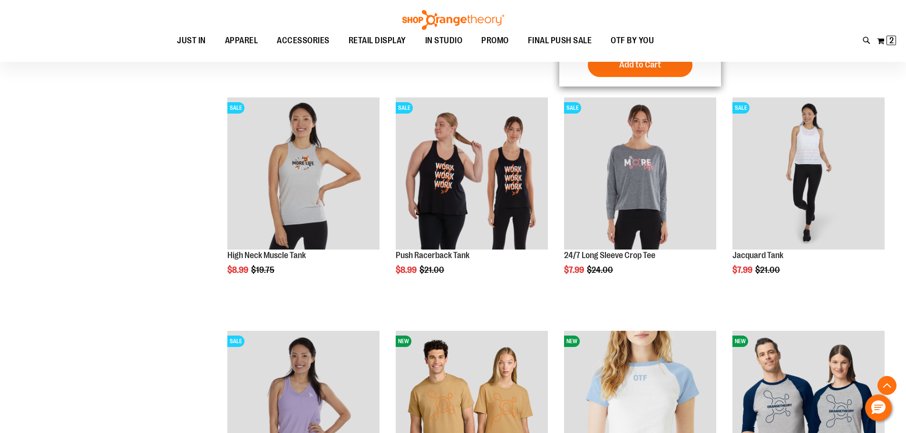
scroll to position [2053, 0]
